Goal: Check status: Check status

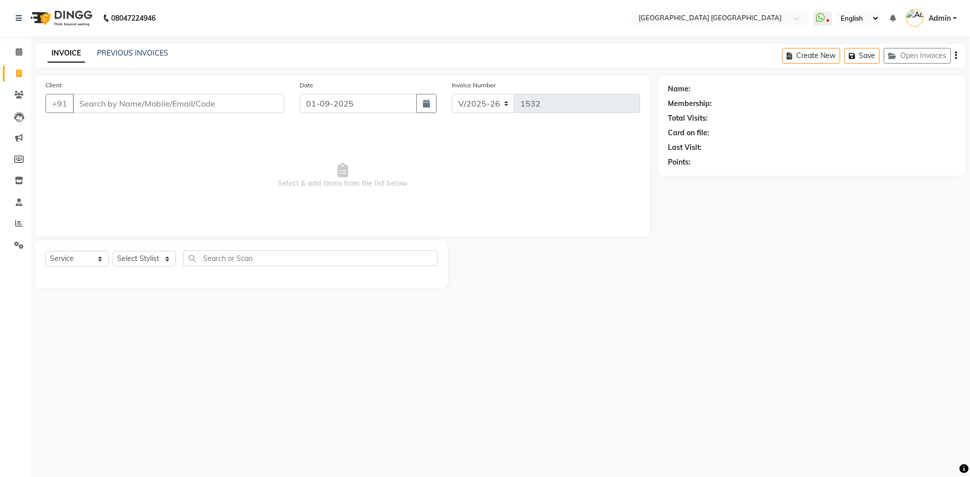
select select "5559"
select select "service"
click at [131, 53] on link "PREVIOUS INVOICES" at bounding box center [132, 52] width 71 height 9
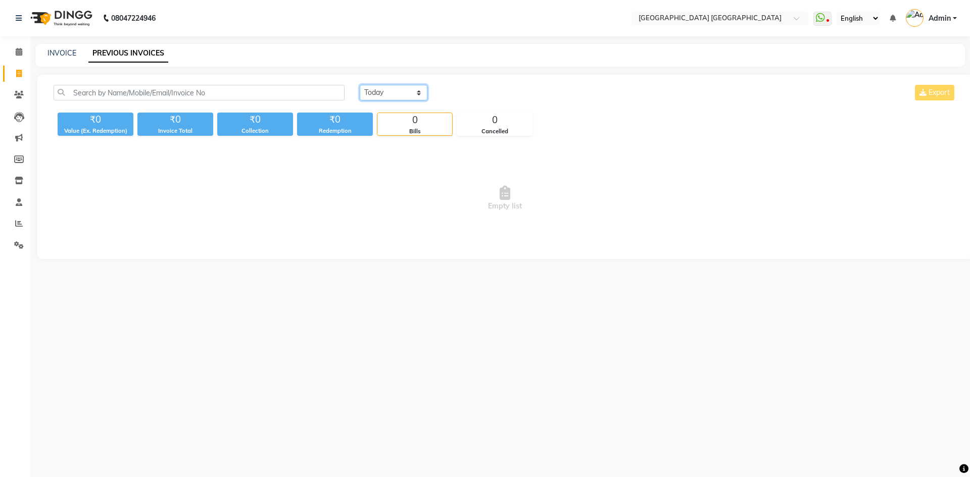
click at [399, 94] on select "[DATE] [DATE] Custom Range" at bounding box center [394, 93] width 68 height 16
select select "range"
click at [360, 85] on select "[DATE] [DATE] Custom Range" at bounding box center [394, 93] width 68 height 16
click at [467, 89] on input "01-09-2025" at bounding box center [475, 93] width 71 height 14
select select "9"
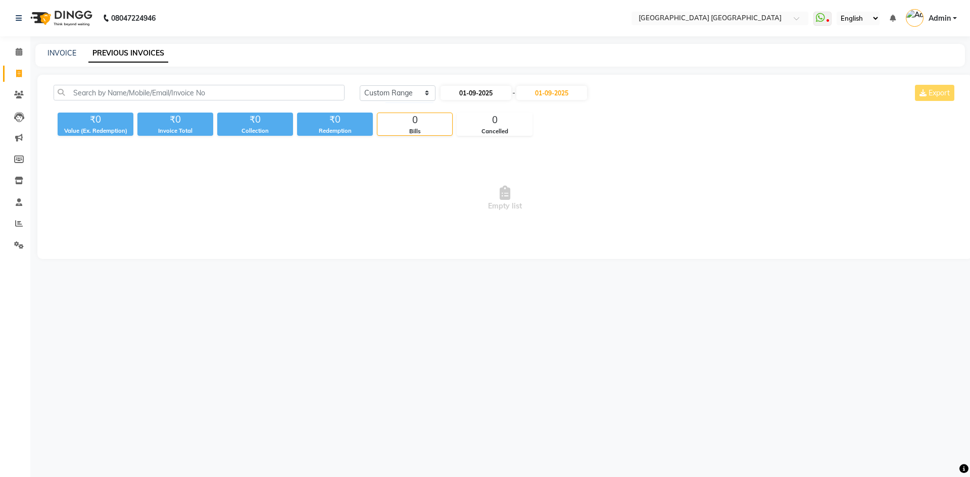
select select "2025"
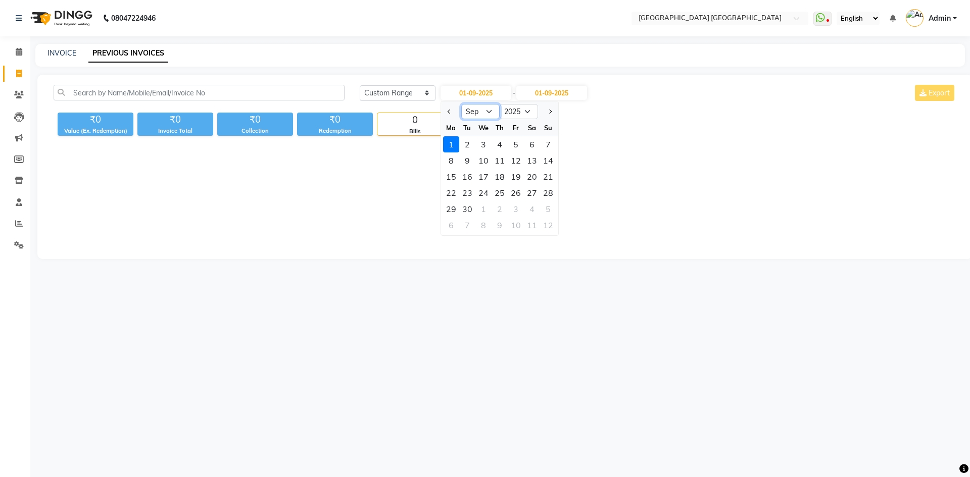
click at [474, 114] on select "Jan Feb Mar Apr May Jun [DATE] Aug Sep Oct Nov Dec" at bounding box center [480, 111] width 38 height 15
select select "8"
click at [461, 104] on select "Jan Feb Mar Apr May Jun [DATE] Aug Sep Oct Nov Dec" at bounding box center [480, 111] width 38 height 15
click at [510, 145] on div "1" at bounding box center [516, 144] width 16 height 16
type input "[DATE]"
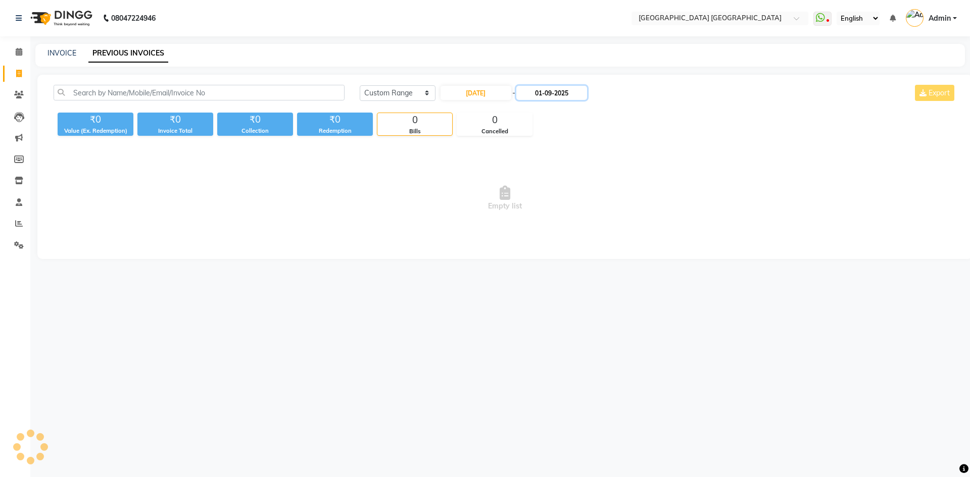
click at [545, 89] on input "01-09-2025" at bounding box center [551, 93] width 71 height 14
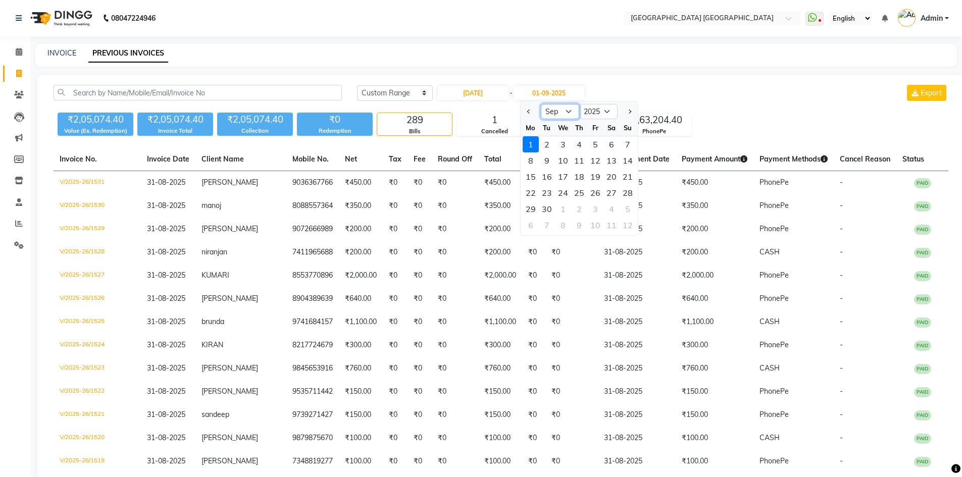
click at [564, 114] on select "Aug Sep Oct Nov Dec" at bounding box center [560, 111] width 38 height 15
select select "10"
click at [541, 104] on select "Aug Sep Oct Nov Dec" at bounding box center [560, 111] width 38 height 15
click at [599, 207] on div "31" at bounding box center [595, 209] width 16 height 16
type input "[DATE]"
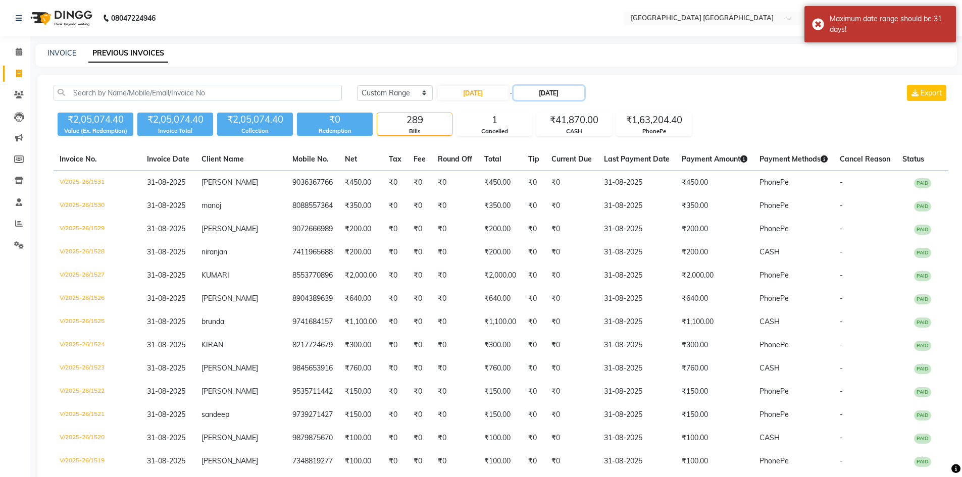
click at [576, 91] on input "[DATE]" at bounding box center [549, 93] width 71 height 14
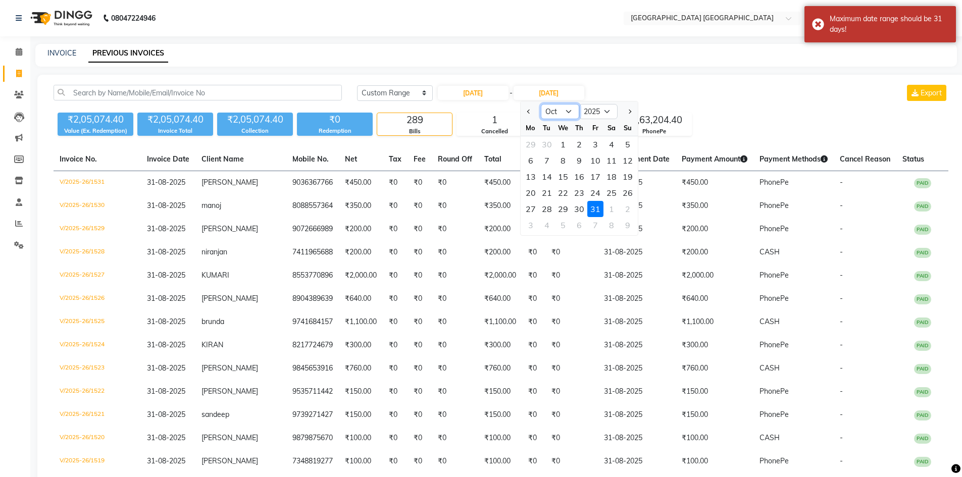
click at [558, 110] on select "Aug Sep Oct Nov Dec" at bounding box center [560, 111] width 38 height 15
select select "8"
click at [541, 104] on select "Aug Sep Oct Nov Dec" at bounding box center [560, 111] width 38 height 15
click at [700, 99] on div "[DATE] [DATE] Custom Range [DATE] - [DATE] Aug Sep Oct Nov [DATE] 2026 2027 202…" at bounding box center [653, 93] width 592 height 16
